Goal: Task Accomplishment & Management: Use online tool/utility

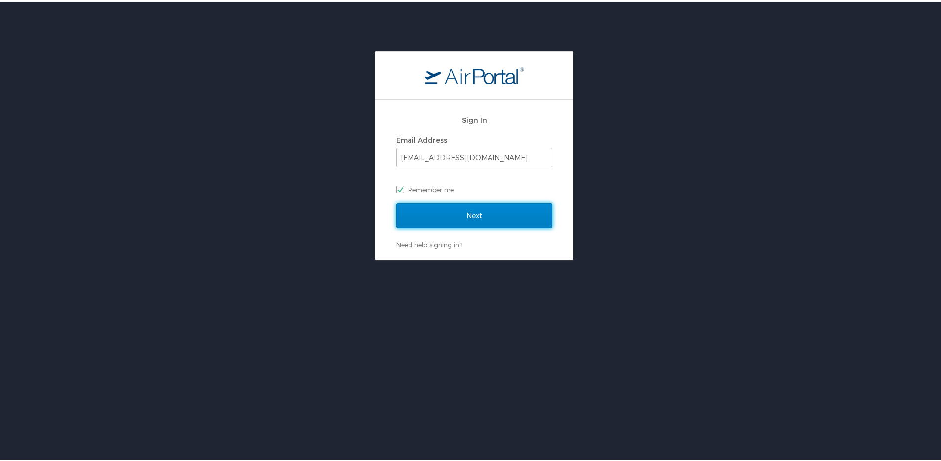
click at [479, 210] on input "Next" at bounding box center [474, 213] width 156 height 25
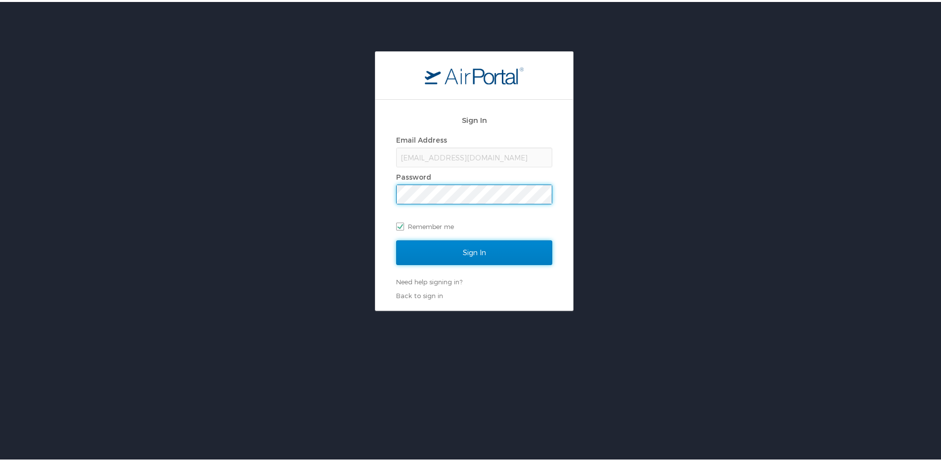
click at [417, 249] on input "Sign In" at bounding box center [474, 251] width 156 height 25
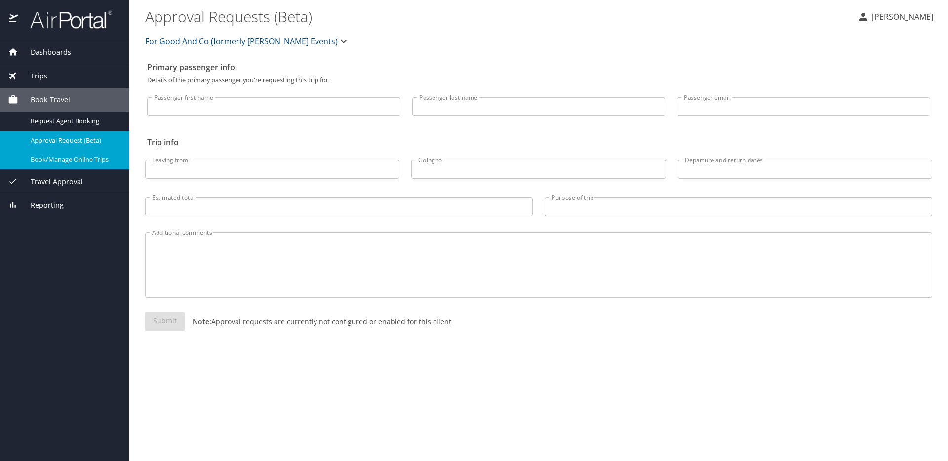
click at [50, 162] on span "Book/Manage Online Trips" at bounding box center [74, 159] width 87 height 9
